Goal: Information Seeking & Learning: Learn about a topic

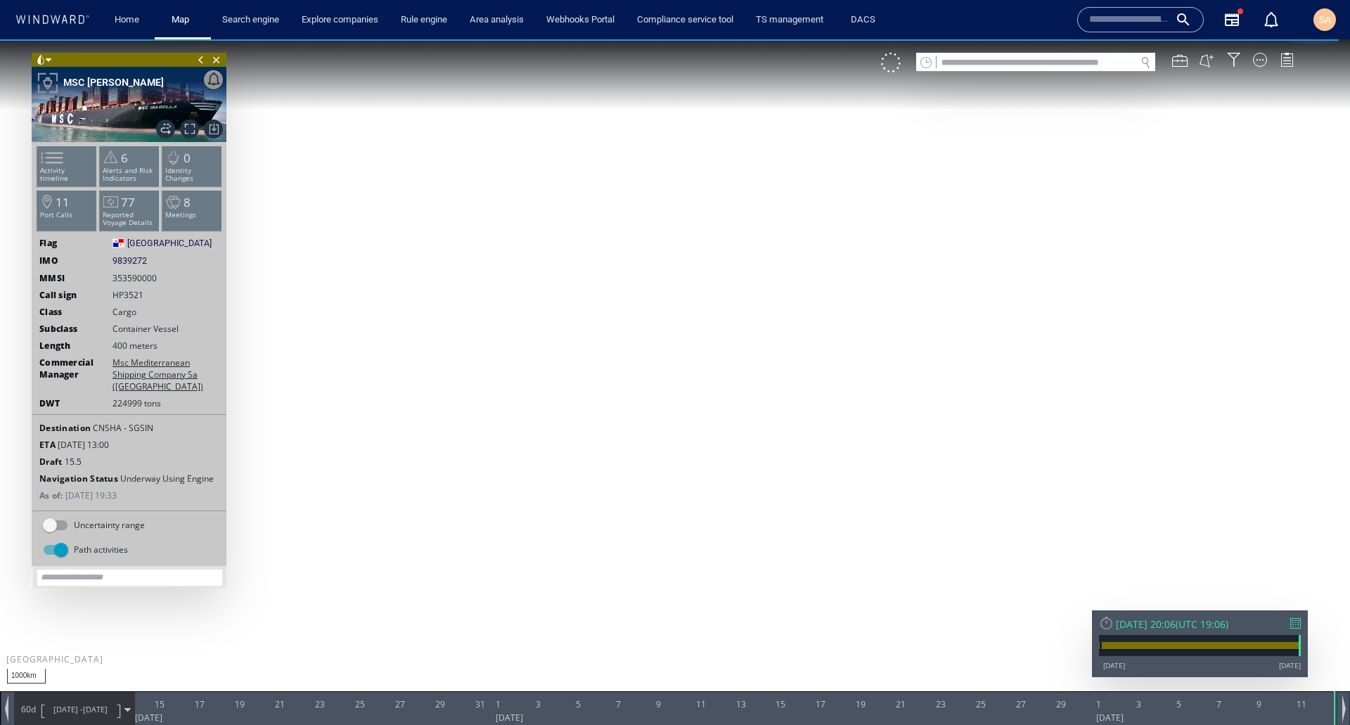
click at [125, 706] on div "60d 13/08/25 - 12/10/25" at bounding box center [75, 709] width 120 height 35
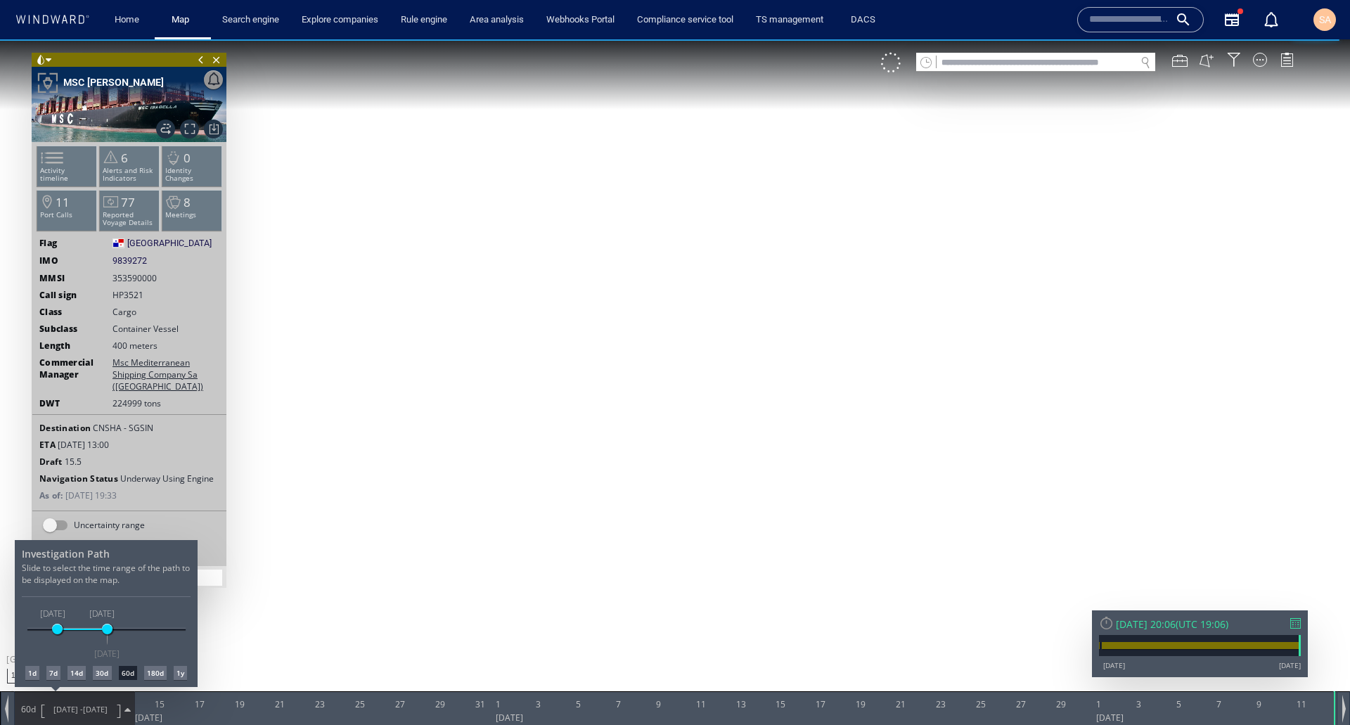
click at [98, 672] on div "30d" at bounding box center [102, 673] width 18 height 14
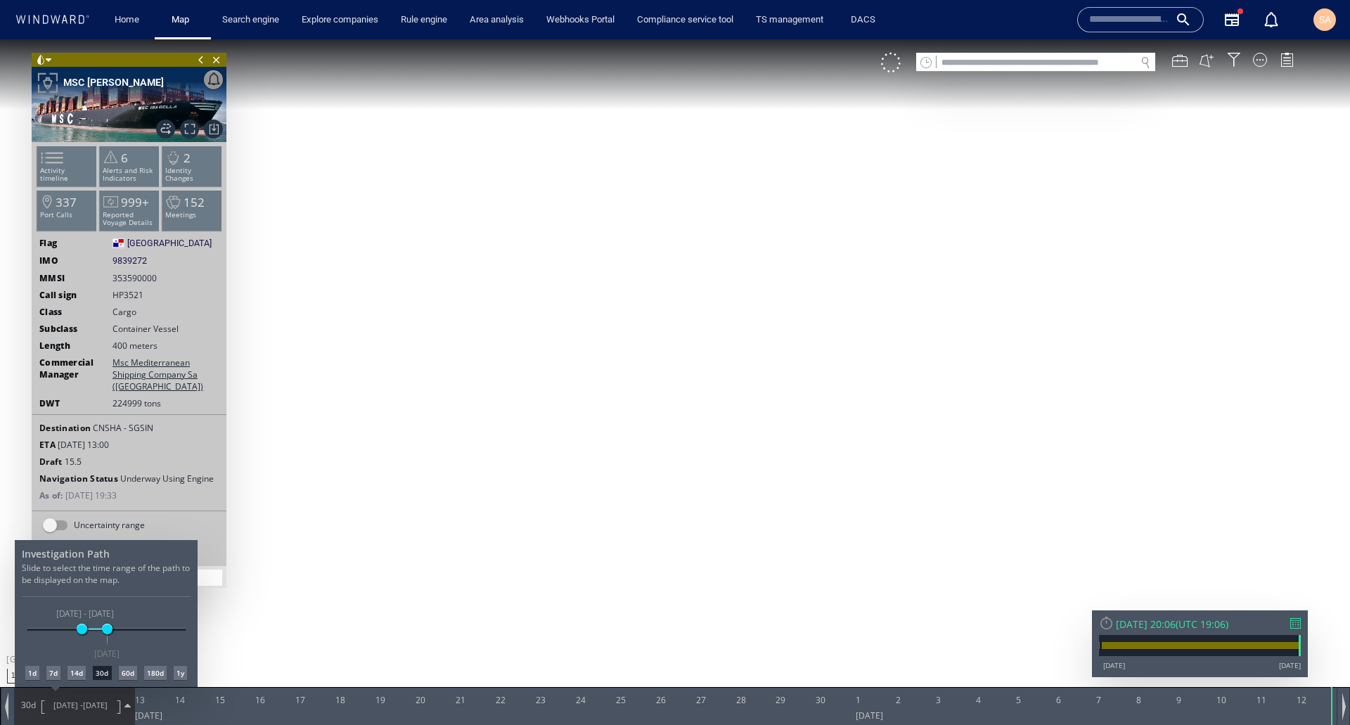
click at [129, 703] on div at bounding box center [675, 382] width 1350 height 686
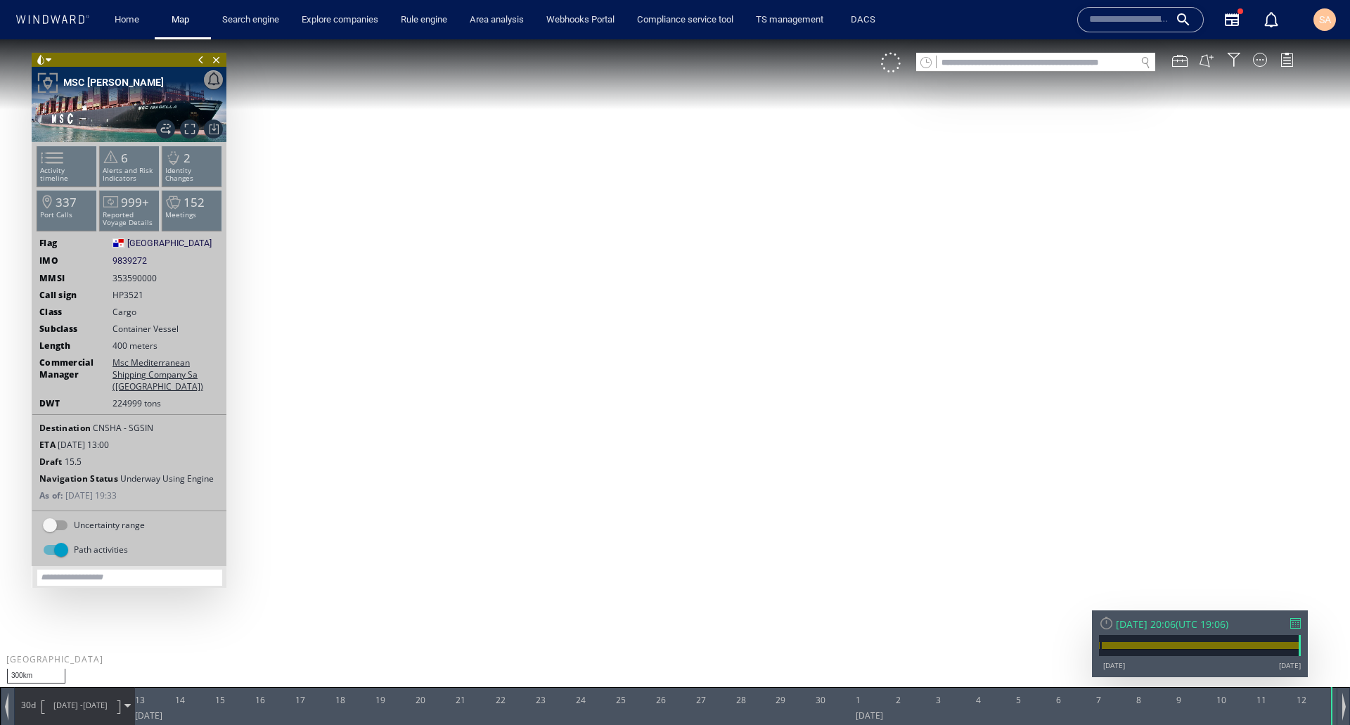
drag, startPoint x: 601, startPoint y: 470, endPoint x: 777, endPoint y: 555, distance: 196.0
click at [777, 555] on canvas "Map" at bounding box center [675, 375] width 1350 height 672
click at [48, 58] on span at bounding box center [49, 60] width 6 height 14
click at [84, 113] on li at bounding box center [85, 111] width 13 height 13
drag, startPoint x: 488, startPoint y: 508, endPoint x: 432, endPoint y: 309, distance: 207.3
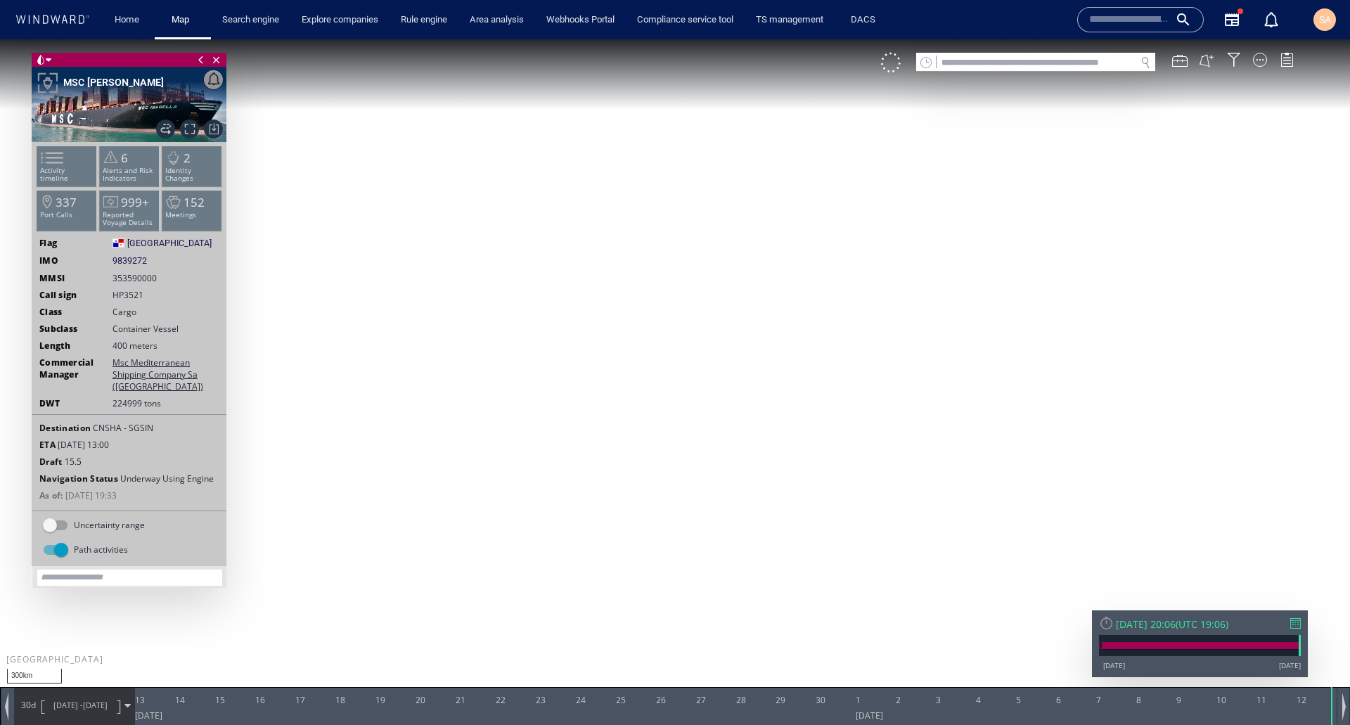
click at [432, 309] on canvas "Map" at bounding box center [675, 375] width 1350 height 672
drag, startPoint x: 577, startPoint y: 507, endPoint x: 769, endPoint y: 394, distance: 223.5
click at [769, 394] on canvas "Map" at bounding box center [675, 375] width 1350 height 672
click at [126, 705] on span at bounding box center [127, 706] width 6 height 6
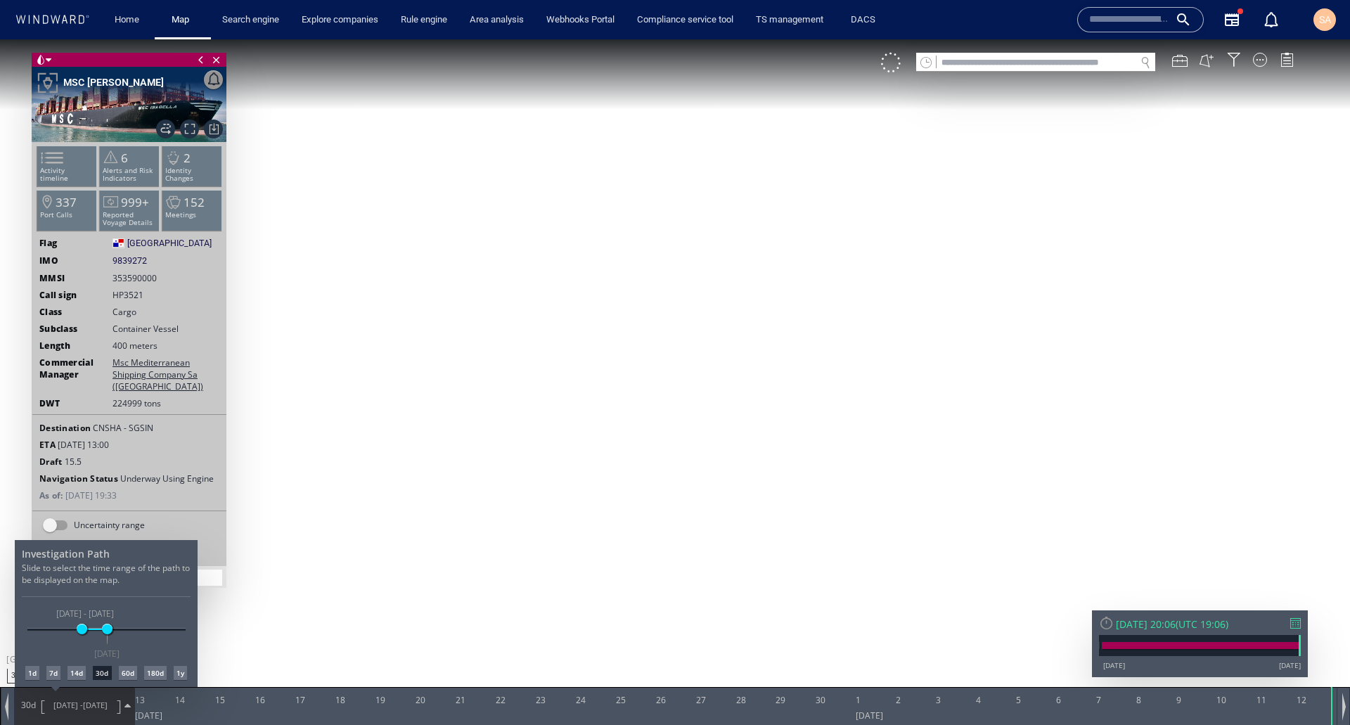
click at [82, 672] on div "14d" at bounding box center [77, 673] width 18 height 14
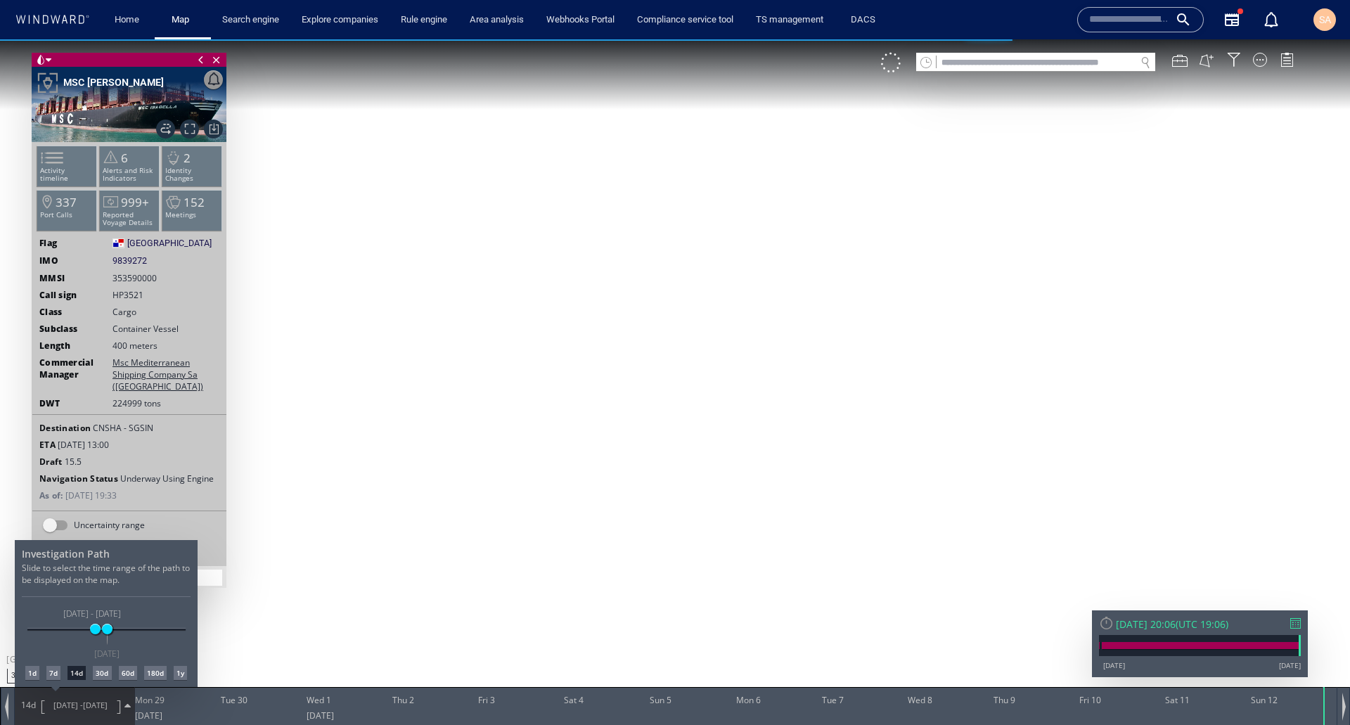
click at [124, 705] on div at bounding box center [675, 382] width 1350 height 686
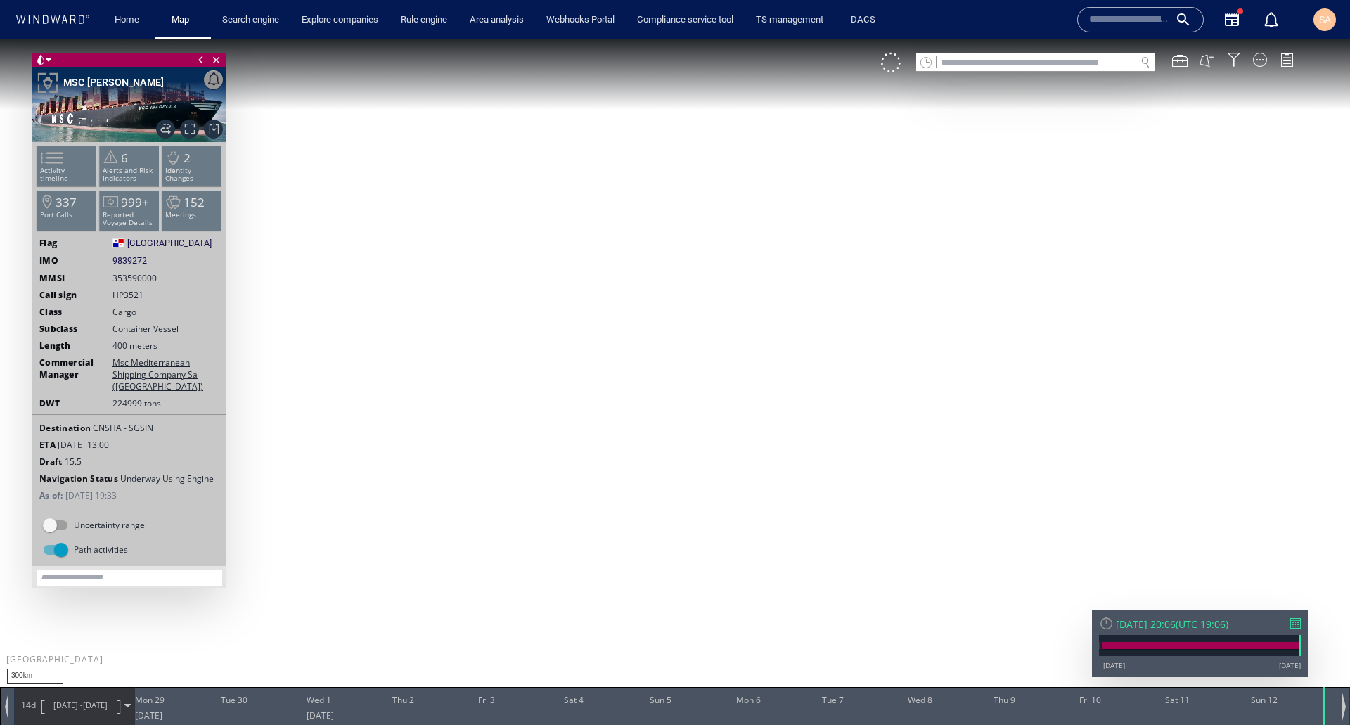
drag, startPoint x: 607, startPoint y: 396, endPoint x: 432, endPoint y: 617, distance: 282.4
click at [432, 617] on canvas "Map" at bounding box center [675, 375] width 1350 height 672
drag, startPoint x: 491, startPoint y: 380, endPoint x: 437, endPoint y: 516, distance: 146.1
click at [437, 516] on canvas "Map" at bounding box center [675, 375] width 1350 height 672
drag, startPoint x: 940, startPoint y: 189, endPoint x: 825, endPoint y: 401, distance: 240.7
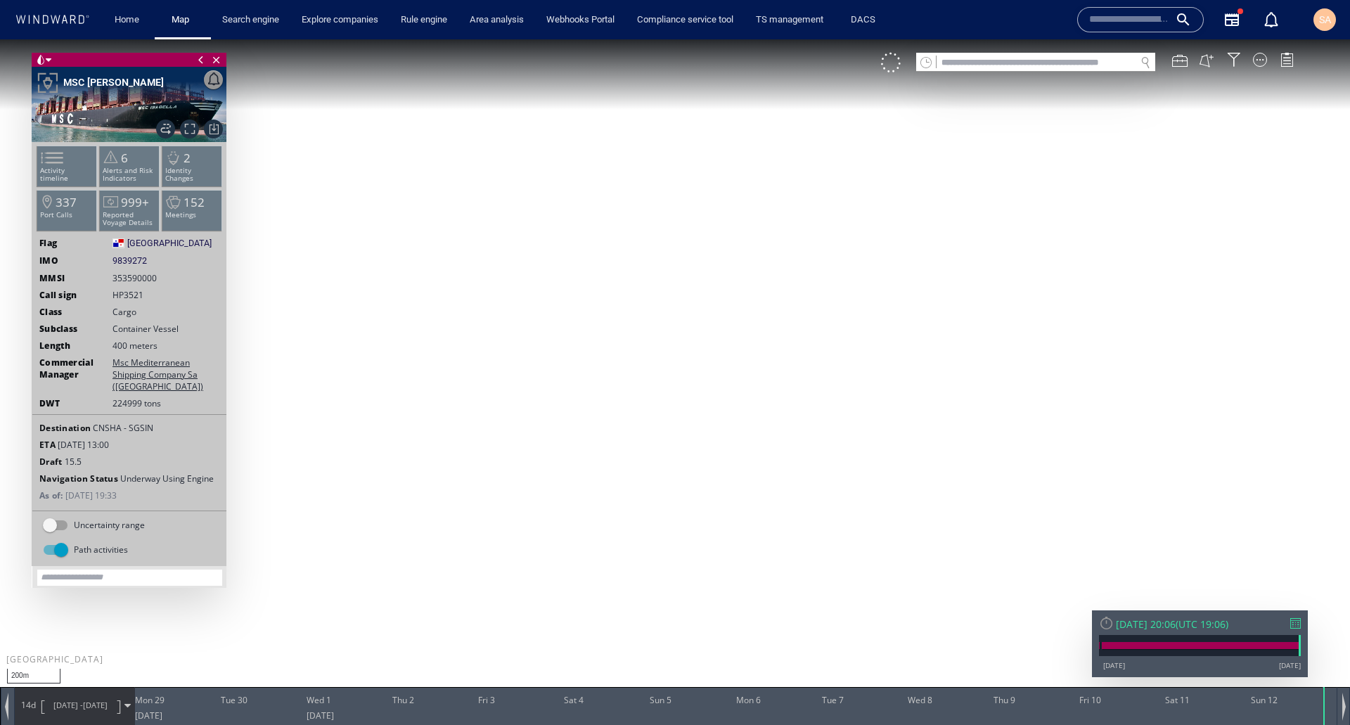
click at [825, 401] on canvas "Map" at bounding box center [675, 375] width 1350 height 672
drag, startPoint x: 614, startPoint y: 404, endPoint x: 644, endPoint y: 266, distance: 141.1
click at [644, 266] on canvas "Map" at bounding box center [675, 375] width 1350 height 672
drag, startPoint x: 913, startPoint y: 513, endPoint x: 921, endPoint y: 200, distance: 313.0
click at [922, 206] on canvas "Map" at bounding box center [675, 375] width 1350 height 672
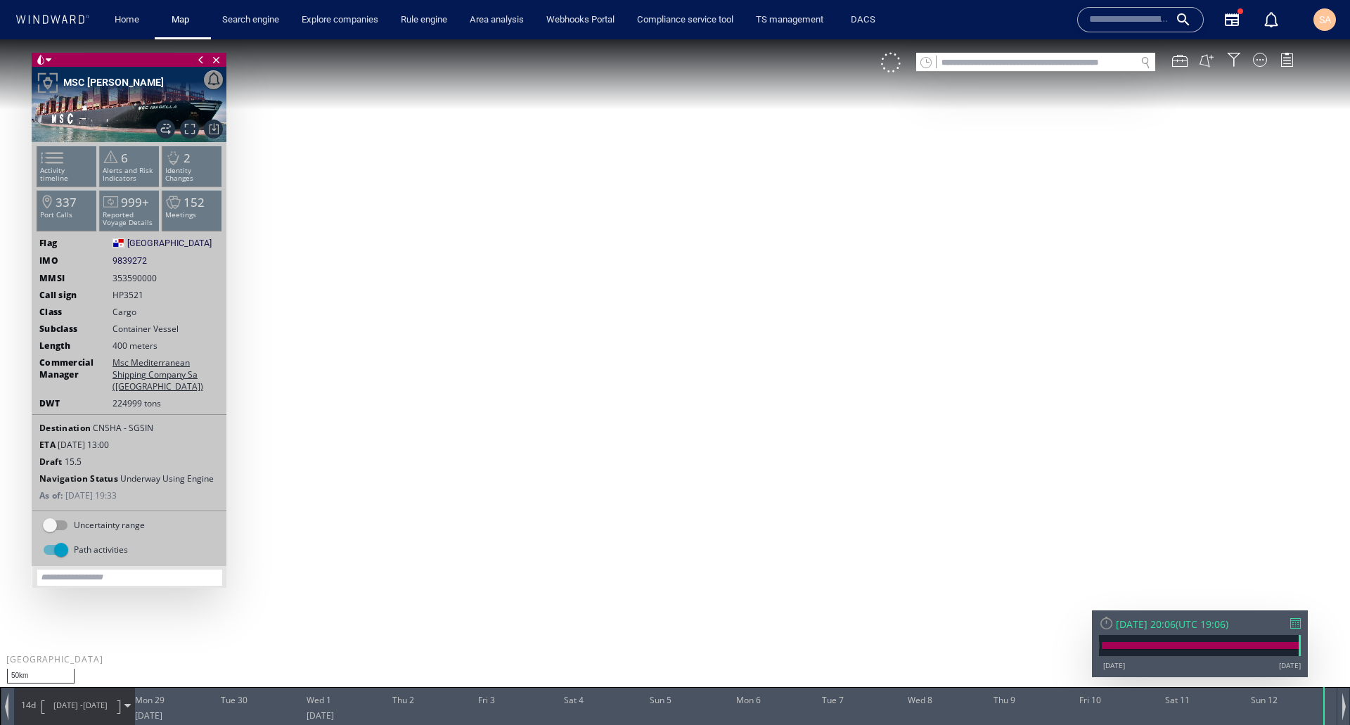
drag, startPoint x: 583, startPoint y: 589, endPoint x: 592, endPoint y: 320, distance: 268.8
click at [592, 322] on canvas "Map" at bounding box center [675, 375] width 1350 height 672
drag, startPoint x: 486, startPoint y: 575, endPoint x: 726, endPoint y: 281, distance: 380.4
click at [735, 274] on canvas "Map" at bounding box center [675, 375] width 1350 height 672
drag, startPoint x: 523, startPoint y: 511, endPoint x: 603, endPoint y: 392, distance: 143.8
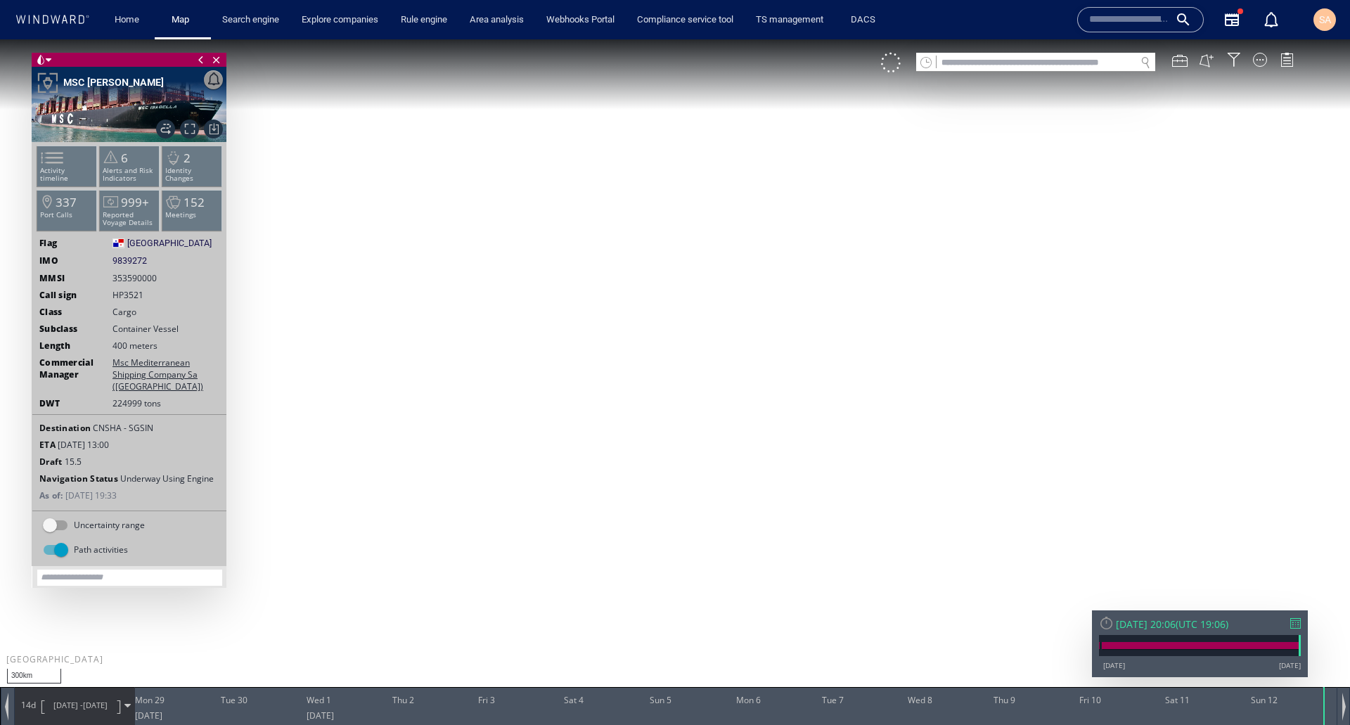
click at [603, 392] on canvas "Map" at bounding box center [675, 375] width 1350 height 672
drag, startPoint x: 518, startPoint y: 571, endPoint x: 729, endPoint y: 489, distance: 226.2
click at [729, 489] on canvas "Map" at bounding box center [675, 375] width 1350 height 672
click at [58, 525] on div "Uncertainty range" at bounding box center [56, 525] width 24 height 10
click at [59, 529] on div "Uncertainty range" at bounding box center [61, 525] width 14 height 14
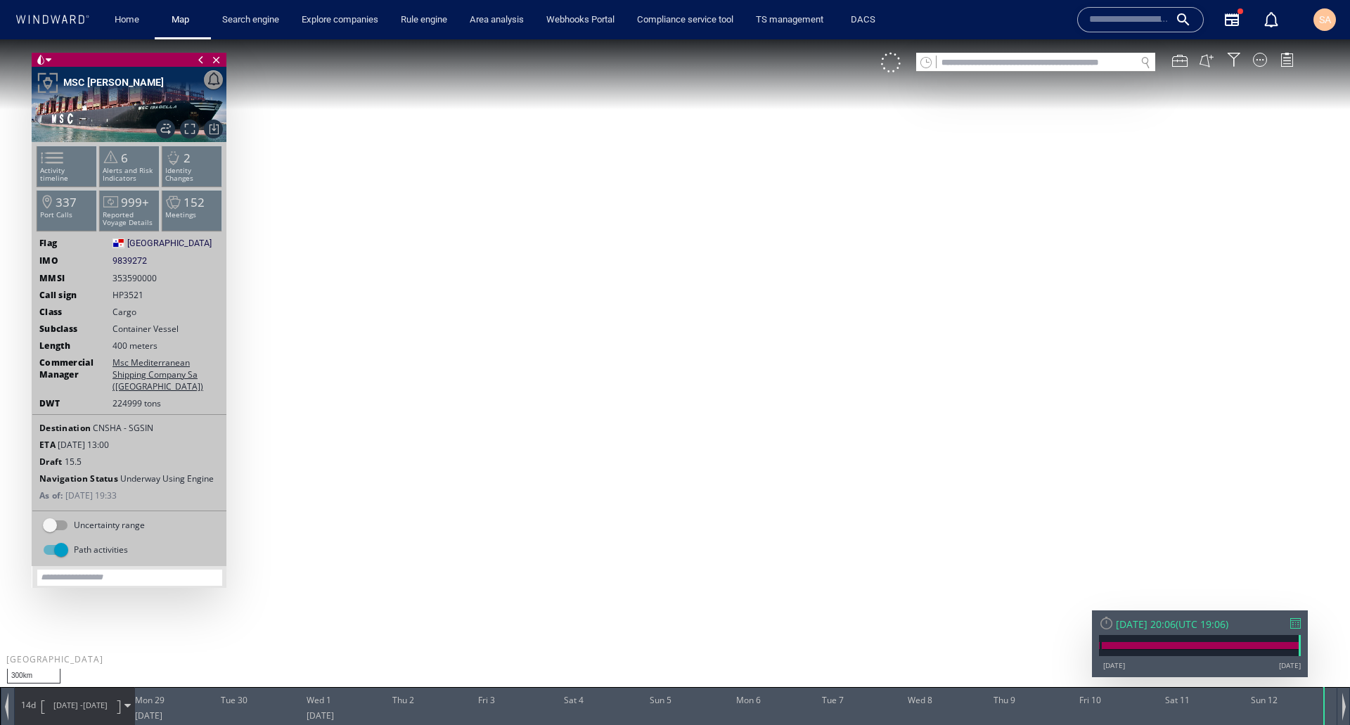
click at [105, 528] on span "Uncertainty range" at bounding box center [109, 525] width 71 height 12
drag, startPoint x: 815, startPoint y: 332, endPoint x: 726, endPoint y: 297, distance: 95.7
click at [726, 297] on canvas "Map" at bounding box center [675, 375] width 1350 height 672
